Goal: Information Seeking & Learning: Check status

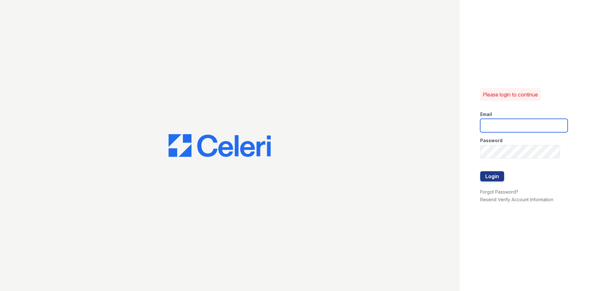
type input "residence2@cafmanagement.com"
click at [504, 179] on form "Email residence2@cafmanagement.com Password Login" at bounding box center [523, 147] width 87 height 82
click at [502, 179] on button "Login" at bounding box center [492, 176] width 24 height 10
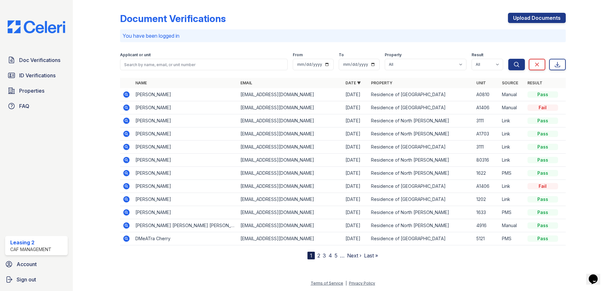
click at [125, 134] on icon at bounding box center [127, 134] width 8 height 8
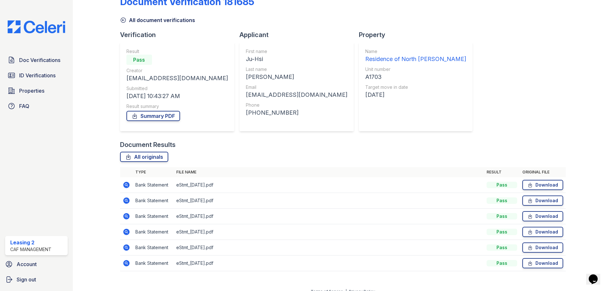
scroll to position [25, 0]
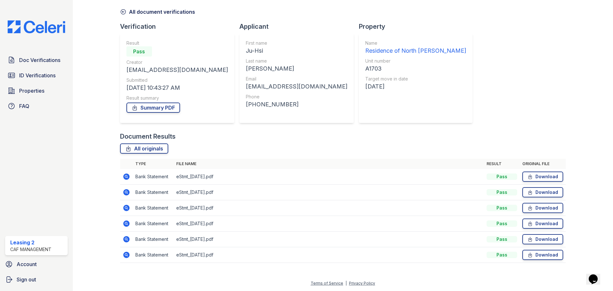
click at [127, 257] on icon at bounding box center [126, 255] width 6 height 6
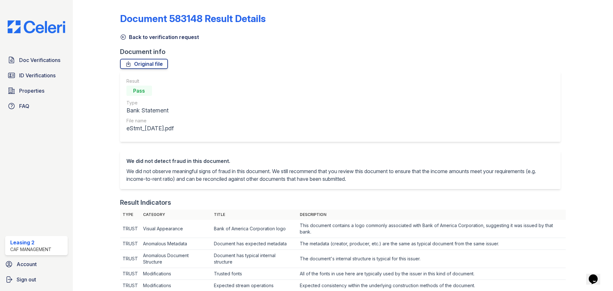
click at [150, 37] on link "Back to verification request" at bounding box center [159, 37] width 79 height 8
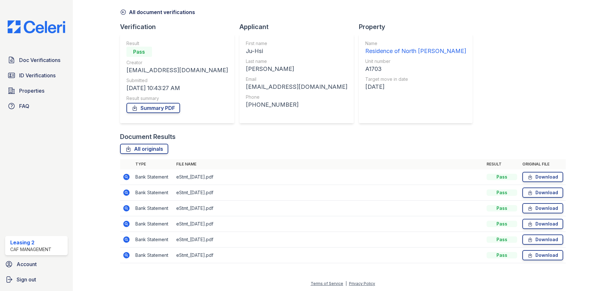
scroll to position [25, 0]
click at [126, 178] on icon at bounding box center [126, 176] width 6 height 6
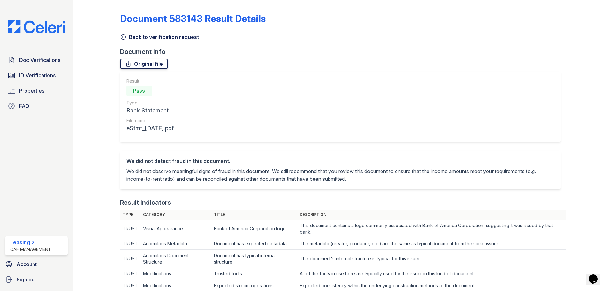
click at [143, 65] on link "Original file" at bounding box center [144, 64] width 48 height 10
click at [154, 39] on link "Back to verification request" at bounding box center [159, 37] width 79 height 8
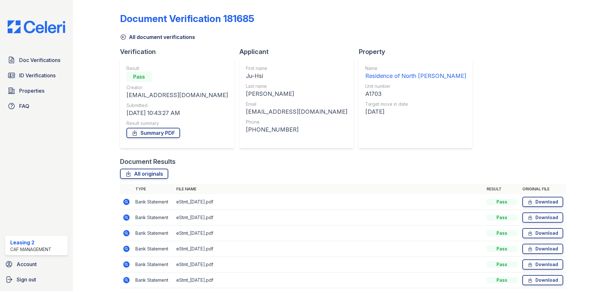
click at [128, 202] on icon at bounding box center [126, 202] width 6 height 6
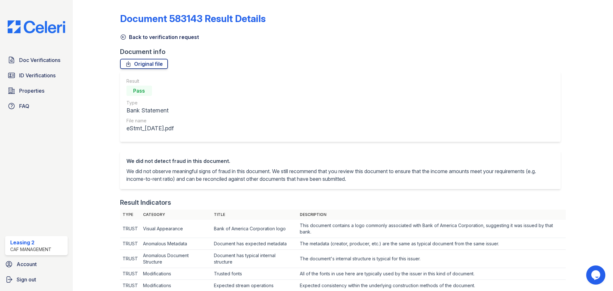
click at [139, 39] on link "Back to verification request" at bounding box center [159, 37] width 79 height 8
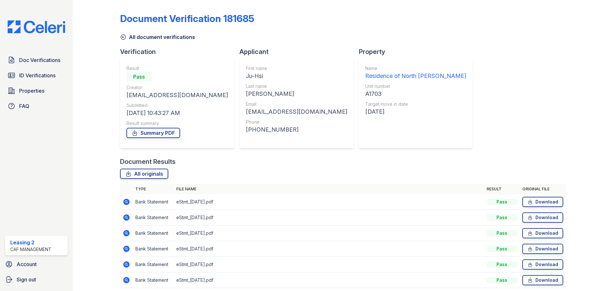
scroll to position [25, 0]
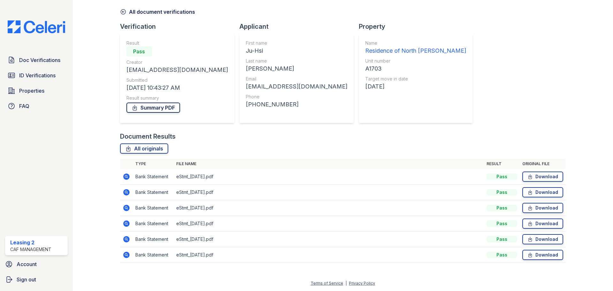
click at [171, 108] on link "Summary PDF" at bounding box center [153, 108] width 54 height 10
click at [64, 76] on link "ID Verifications" at bounding box center [36, 75] width 63 height 13
click at [61, 62] on link "Doc Verifications" at bounding box center [36, 60] width 63 height 13
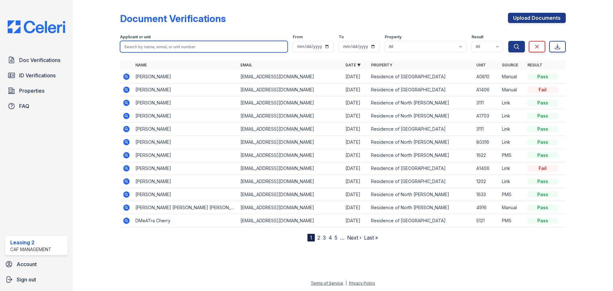
click at [199, 47] on input "search" at bounding box center [204, 46] width 168 height 11
type input "gloria"
click at [508, 41] on button "Search" at bounding box center [516, 46] width 17 height 11
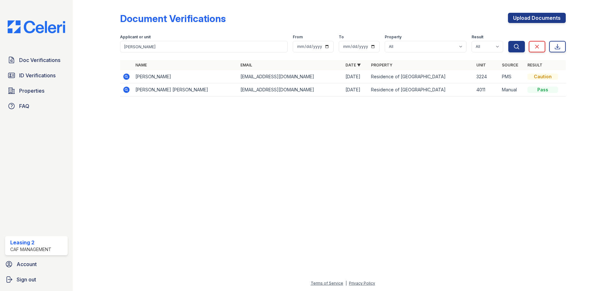
click at [128, 77] on icon at bounding box center [126, 76] width 6 height 6
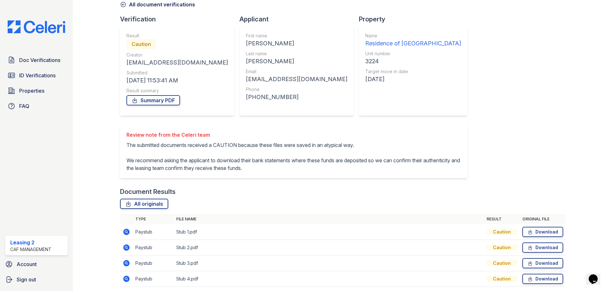
scroll to position [57, 0]
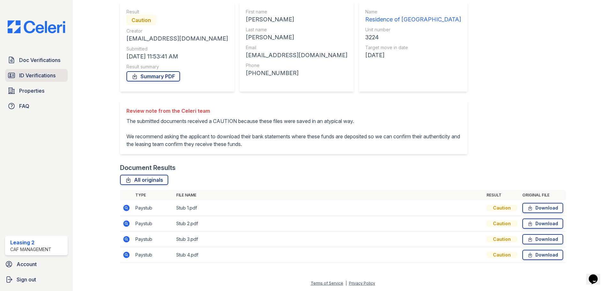
click at [46, 77] on span "ID Verifications" at bounding box center [37, 76] width 36 height 8
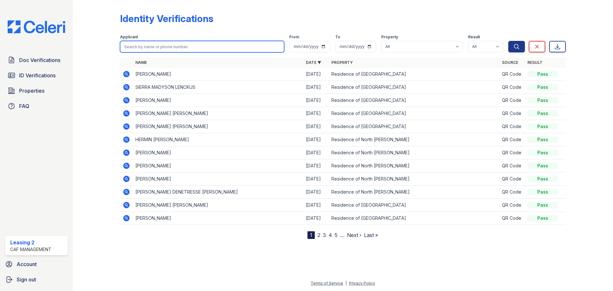
click at [255, 42] on input "search" at bounding box center [202, 46] width 164 height 11
type input "[PERSON_NAME]"
click at [508, 41] on button "Search" at bounding box center [516, 46] width 17 height 11
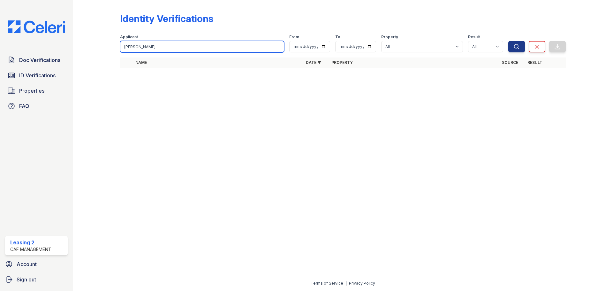
click at [193, 49] on input "[PERSON_NAME]" at bounding box center [202, 46] width 164 height 11
type input "[PERSON_NAME]"
click at [508, 41] on button "Search" at bounding box center [516, 46] width 17 height 11
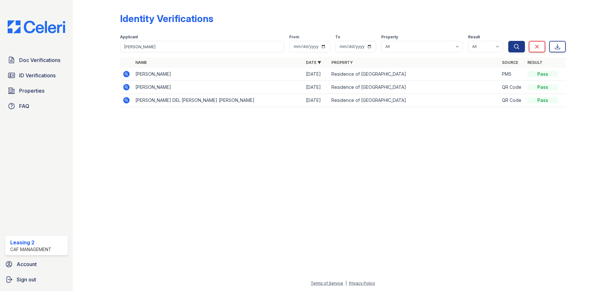
click at [127, 76] on icon at bounding box center [126, 74] width 6 height 6
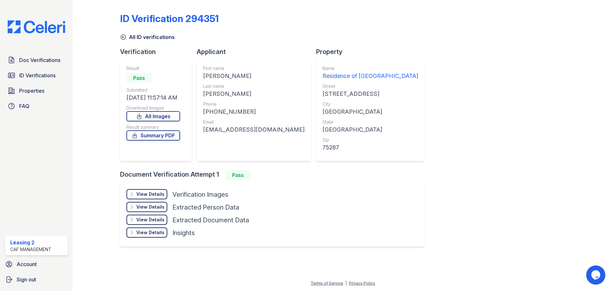
click at [152, 194] on div "View Details" at bounding box center [150, 194] width 28 height 6
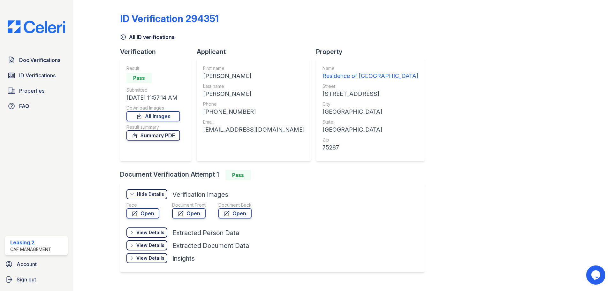
click at [170, 135] on link "Summary PDF" at bounding box center [153, 135] width 54 height 10
click at [186, 220] on div "Document Front Open" at bounding box center [189, 211] width 34 height 19
click at [189, 211] on link "Open" at bounding box center [189, 213] width 34 height 10
click at [36, 63] on span "Doc Verifications" at bounding box center [39, 60] width 41 height 8
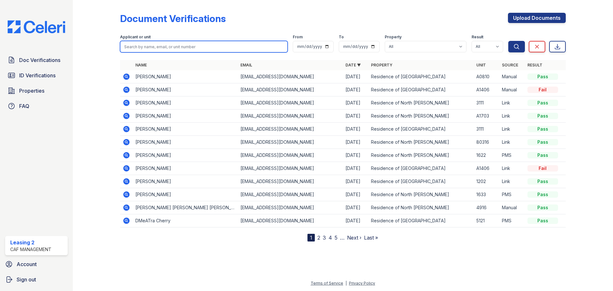
click at [231, 47] on input "search" at bounding box center [204, 46] width 168 height 11
type input "[PERSON_NAME]"
click at [508, 41] on button "Search" at bounding box center [516, 46] width 17 height 11
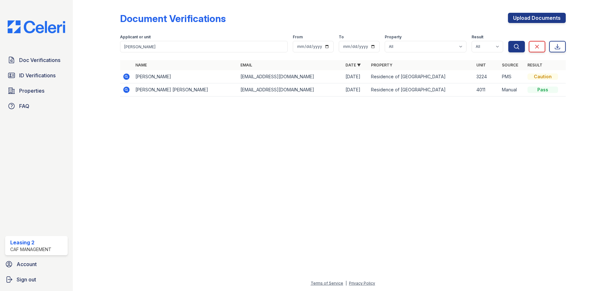
click at [127, 76] on icon at bounding box center [127, 77] width 8 height 8
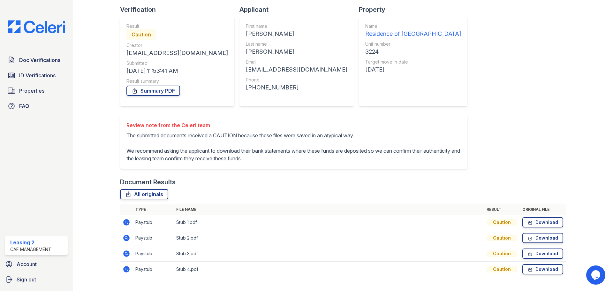
scroll to position [57, 0]
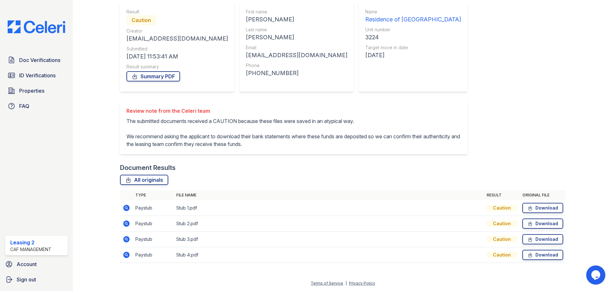
click at [129, 206] on icon at bounding box center [127, 208] width 8 height 8
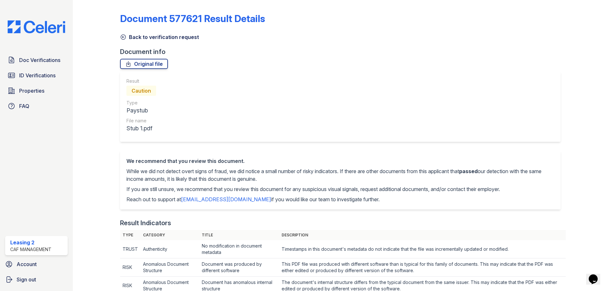
click at [170, 39] on link "Back to verification request" at bounding box center [159, 37] width 79 height 8
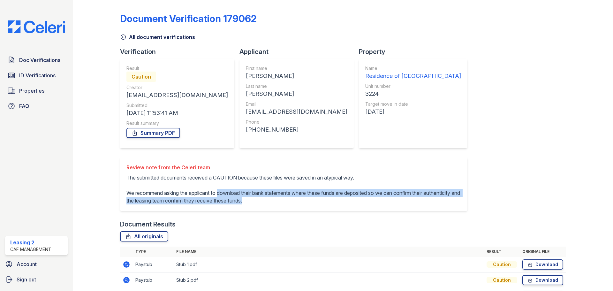
drag, startPoint x: 221, startPoint y: 192, endPoint x: 364, endPoint y: 201, distance: 142.7
click at [364, 201] on p "The submitted documents received a CAUTION because these files were saved in an…" at bounding box center [293, 189] width 335 height 31
copy p "download their bank statements where these funds are deposited so we can confir…"
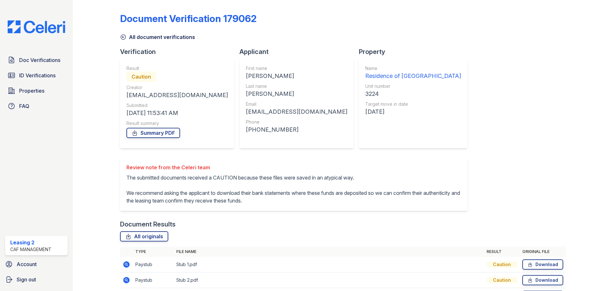
click at [41, 82] on div "Doc Verifications ID Verifications Properties FAQ" at bounding box center [37, 83] width 68 height 59
click at [41, 80] on link "ID Verifications" at bounding box center [36, 75] width 63 height 13
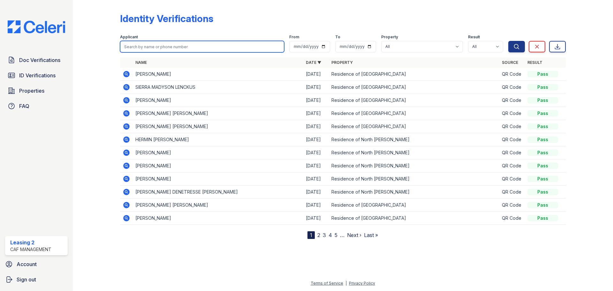
click at [180, 45] on input "search" at bounding box center [202, 46] width 164 height 11
type input "tasundra"
click at [508, 41] on button "Search" at bounding box center [516, 46] width 17 height 11
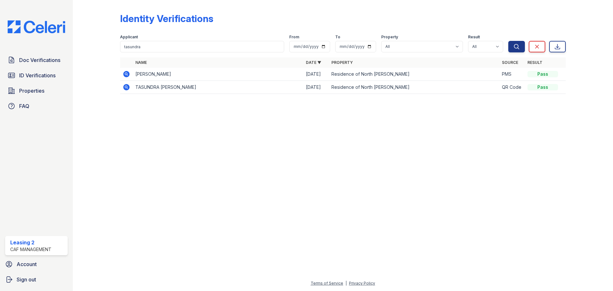
click at [129, 73] on icon at bounding box center [126, 74] width 6 height 6
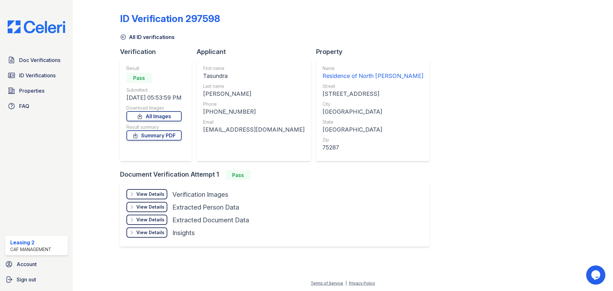
click at [163, 193] on div "View Details" at bounding box center [150, 194] width 28 height 6
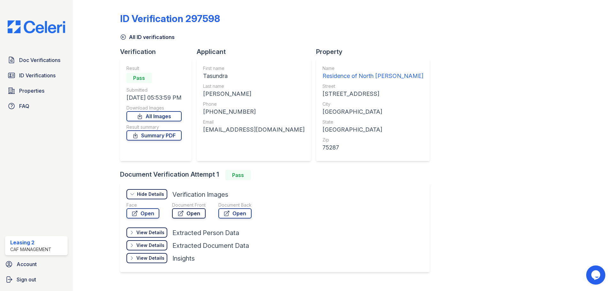
click at [194, 214] on link "Open" at bounding box center [189, 213] width 34 height 10
click at [160, 136] on link "Summary PDF" at bounding box center [153, 135] width 55 height 10
click at [49, 59] on span "Doc Verifications" at bounding box center [39, 60] width 41 height 8
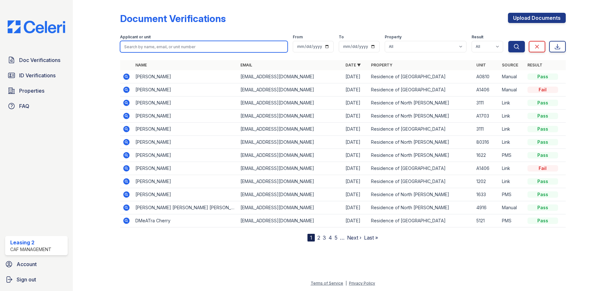
click at [179, 48] on input "search" at bounding box center [204, 46] width 168 height 11
type input "1632"
click at [508, 41] on button "Search" at bounding box center [516, 46] width 17 height 11
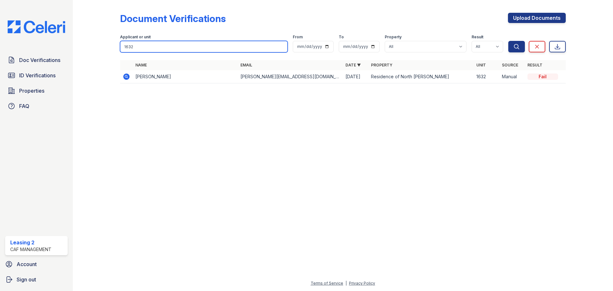
click at [160, 49] on input "1632" at bounding box center [204, 46] width 168 height 11
type input "tasundra"
click at [508, 41] on button "Search" at bounding box center [516, 46] width 17 height 11
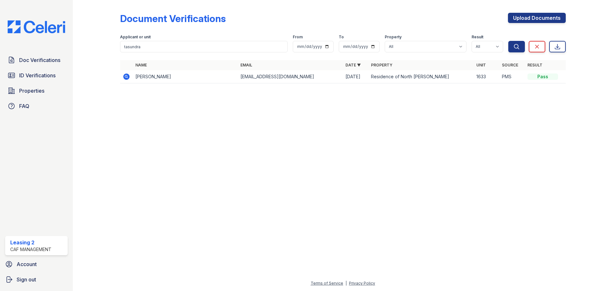
click at [125, 79] on icon at bounding box center [126, 76] width 6 height 6
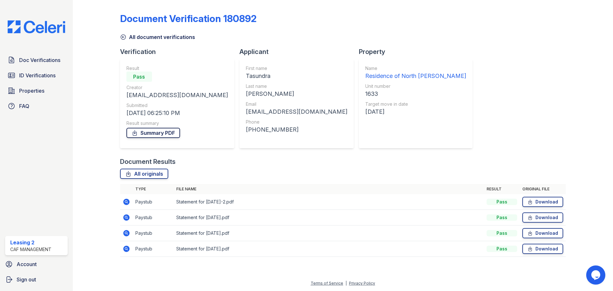
click at [155, 133] on link "Summary PDF" at bounding box center [153, 133] width 54 height 10
click at [542, 197] on link "Download" at bounding box center [542, 202] width 41 height 10
click at [546, 217] on link "Download" at bounding box center [542, 217] width 41 height 10
click at [549, 232] on link "Download" at bounding box center [542, 233] width 41 height 10
click at [553, 251] on link "Download" at bounding box center [542, 249] width 41 height 10
